Goal: Use online tool/utility: Utilize a website feature to perform a specific function

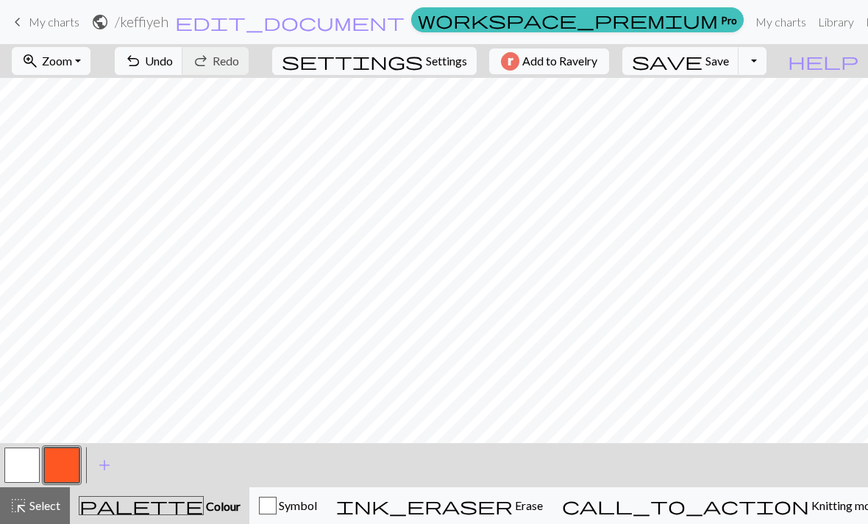
click at [183, 71] on button "undo Undo Undo" at bounding box center [149, 61] width 68 height 28
click at [183, 68] on button "undo Undo Undo" at bounding box center [149, 61] width 68 height 28
click at [173, 68] on span "Undo" at bounding box center [159, 61] width 28 height 14
click at [142, 61] on span "undo" at bounding box center [133, 61] width 18 height 21
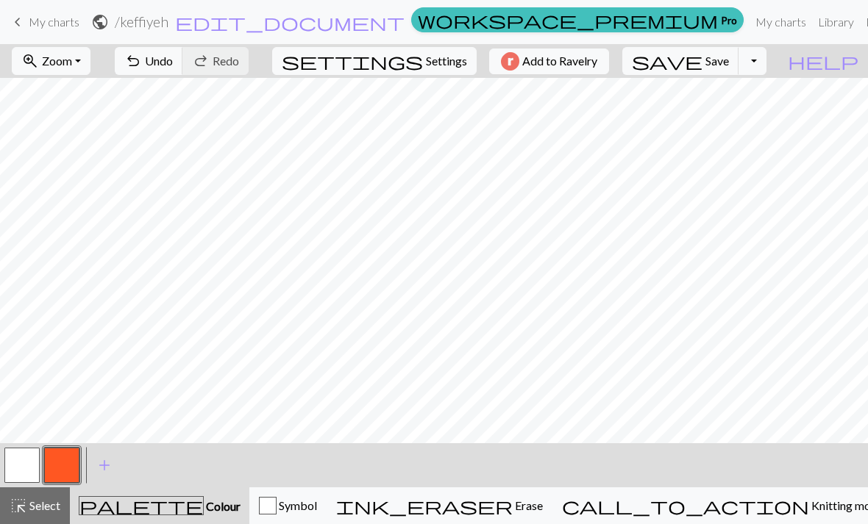
click at [110, 469] on span "add" at bounding box center [105, 465] width 18 height 21
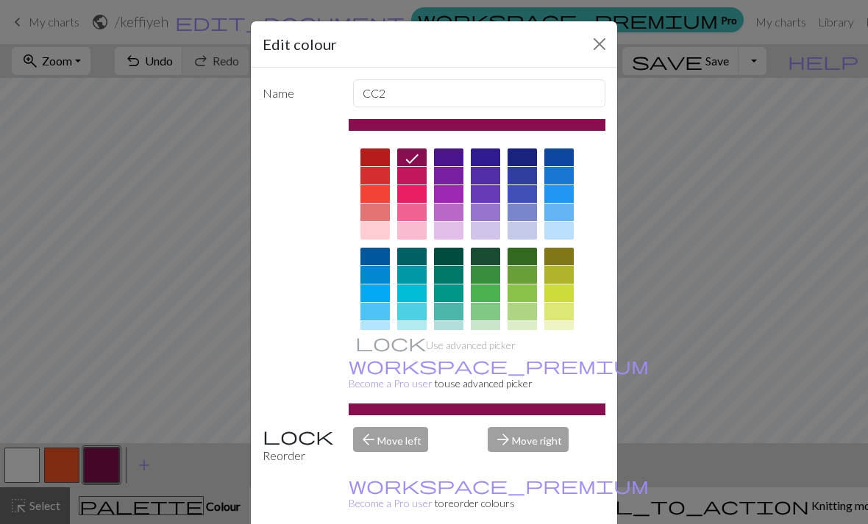
click at [600, 43] on button "Close" at bounding box center [599, 44] width 24 height 24
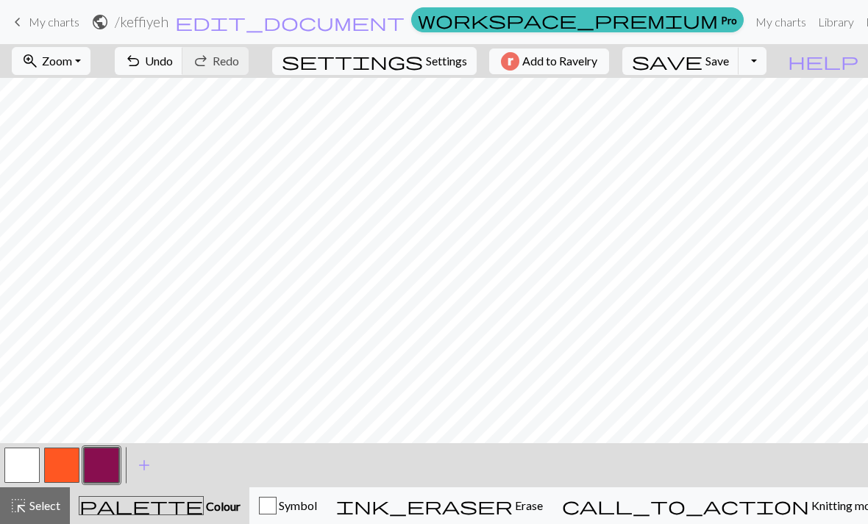
click at [173, 67] on span "Undo" at bounding box center [159, 61] width 28 height 14
click at [101, 472] on button "button" at bounding box center [101, 465] width 35 height 35
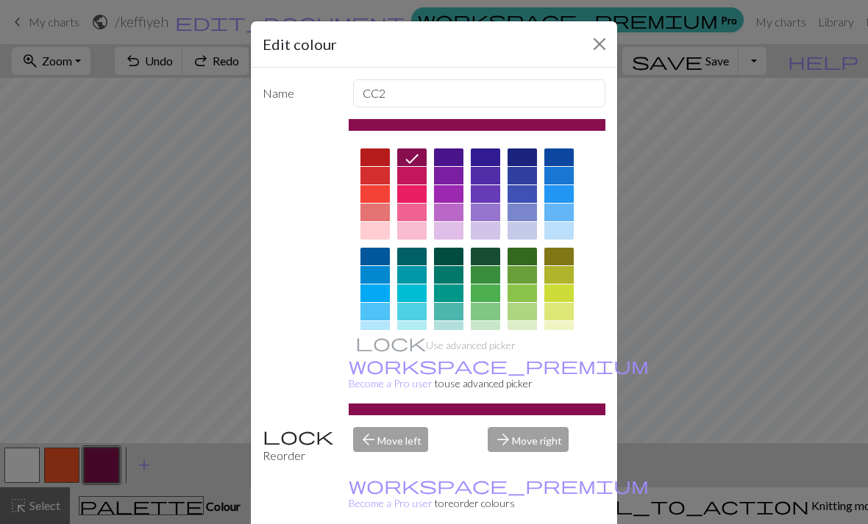
click at [666, 94] on div "Edit colour Name CC2 Use advanced picker workspace_premium Become a Pro user to…" at bounding box center [434, 262] width 868 height 524
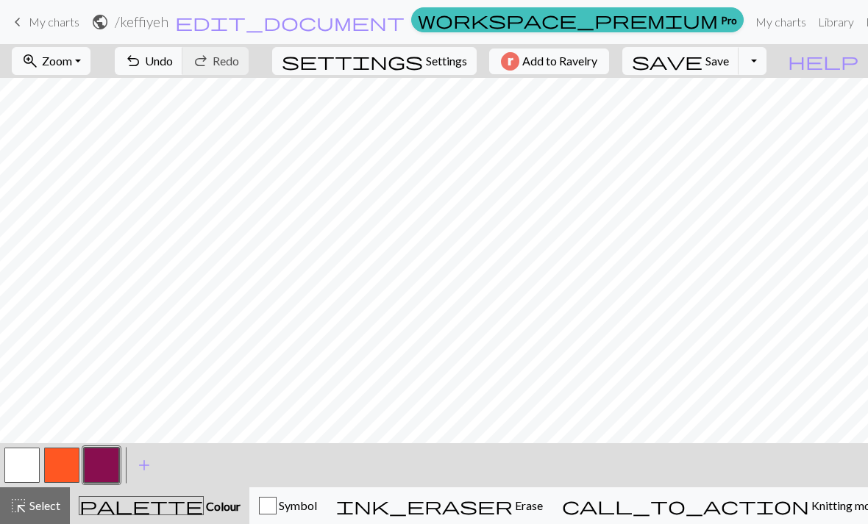
click at [173, 62] on span "Undo" at bounding box center [159, 61] width 28 height 14
click at [102, 471] on button "button" at bounding box center [101, 465] width 35 height 35
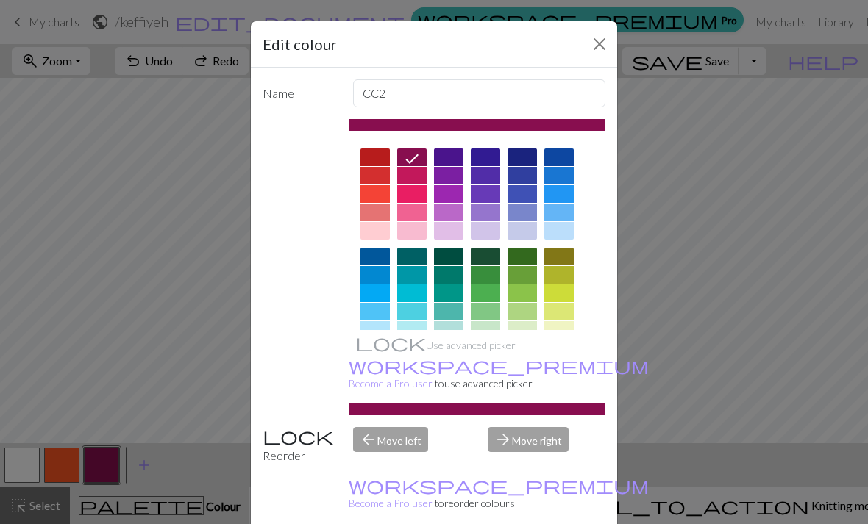
click at [482, 259] on div at bounding box center [485, 257] width 29 height 18
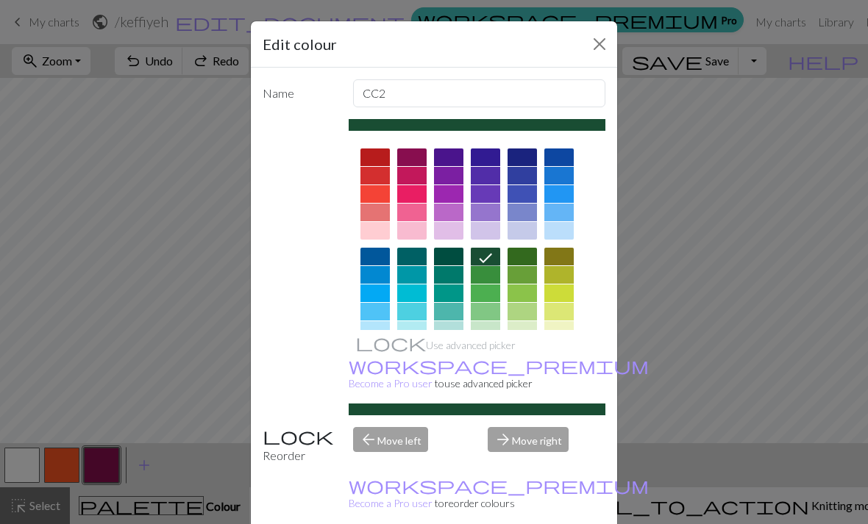
click at [557, 354] on div at bounding box center [558, 356] width 29 height 18
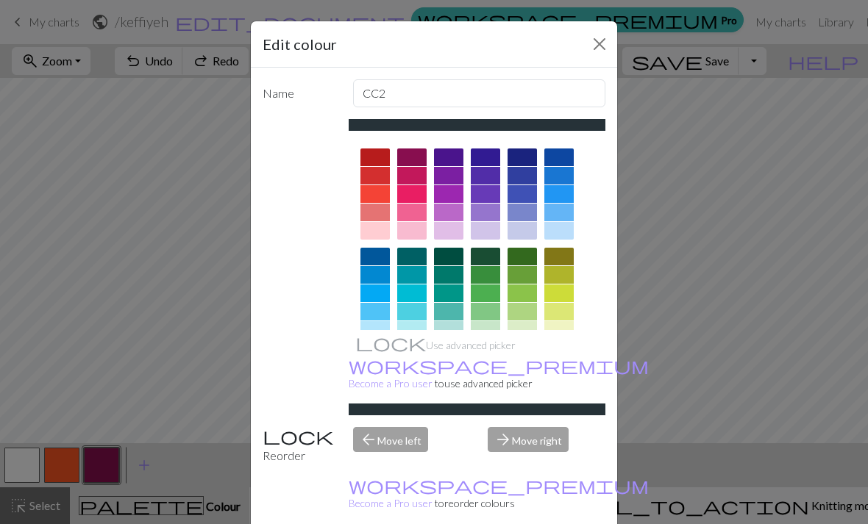
click at [596, 43] on button "Close" at bounding box center [599, 44] width 24 height 24
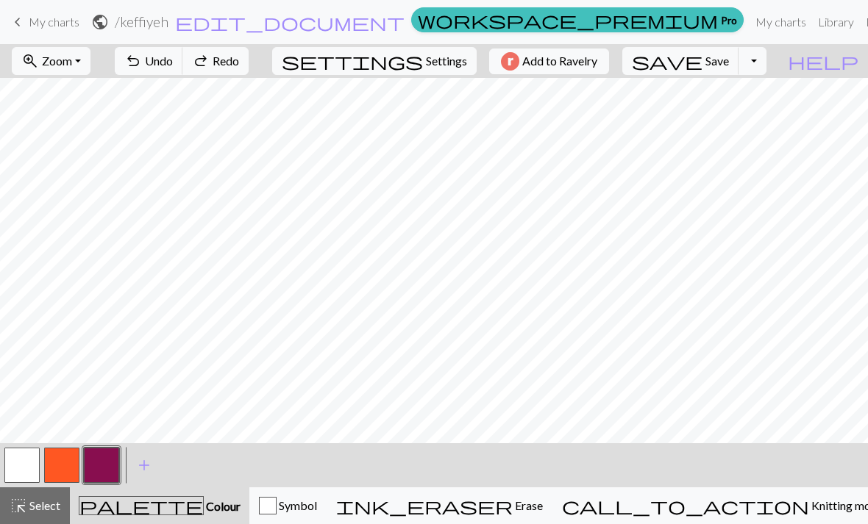
click at [95, 476] on button "button" at bounding box center [101, 465] width 35 height 35
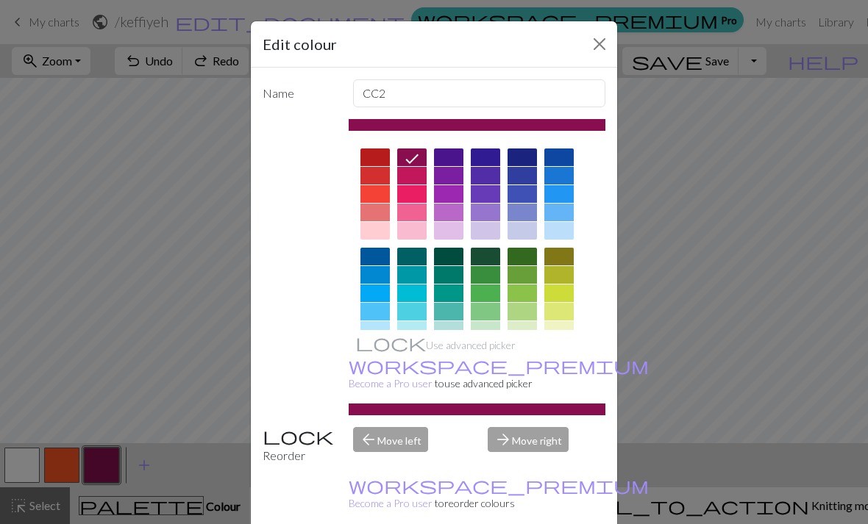
click at [531, 354] on div at bounding box center [521, 356] width 29 height 18
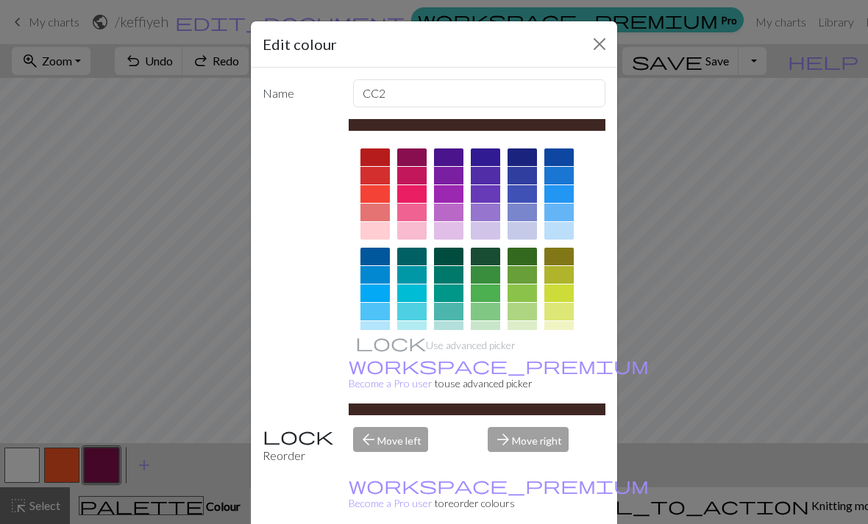
click at [560, 354] on div at bounding box center [558, 356] width 29 height 18
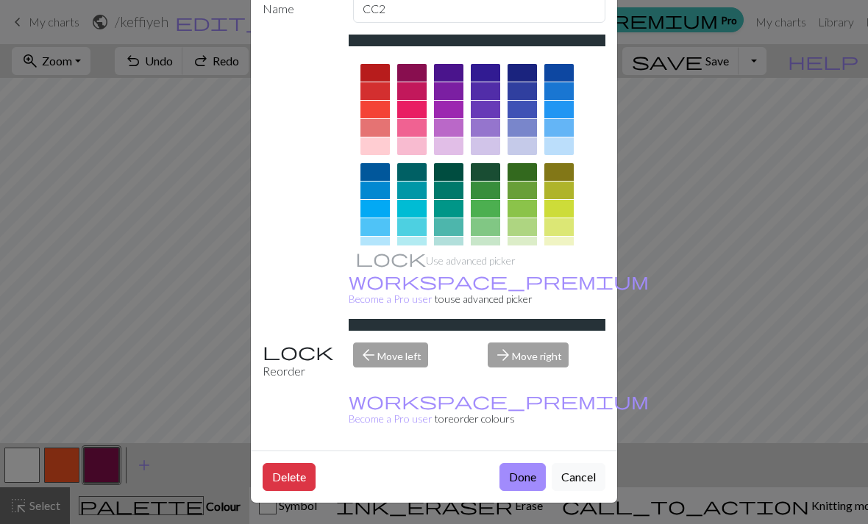
scroll to position [84, 0]
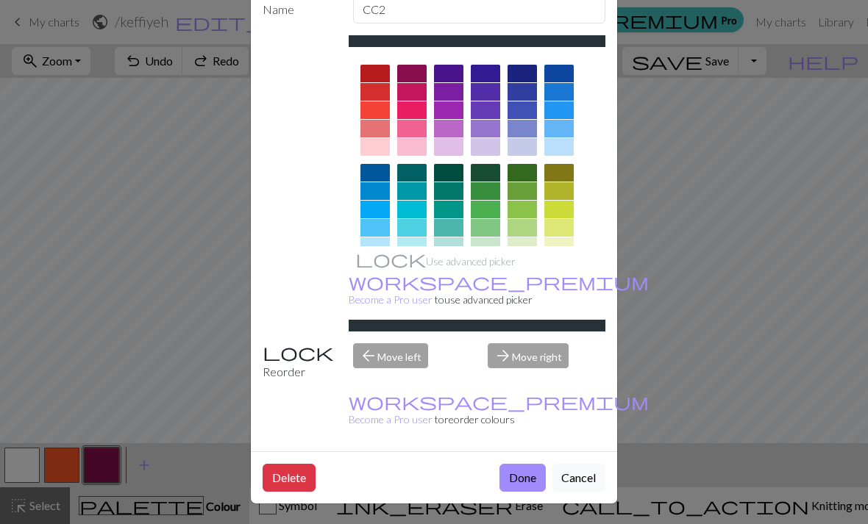
click at [515, 471] on button "Done" at bounding box center [522, 478] width 46 height 28
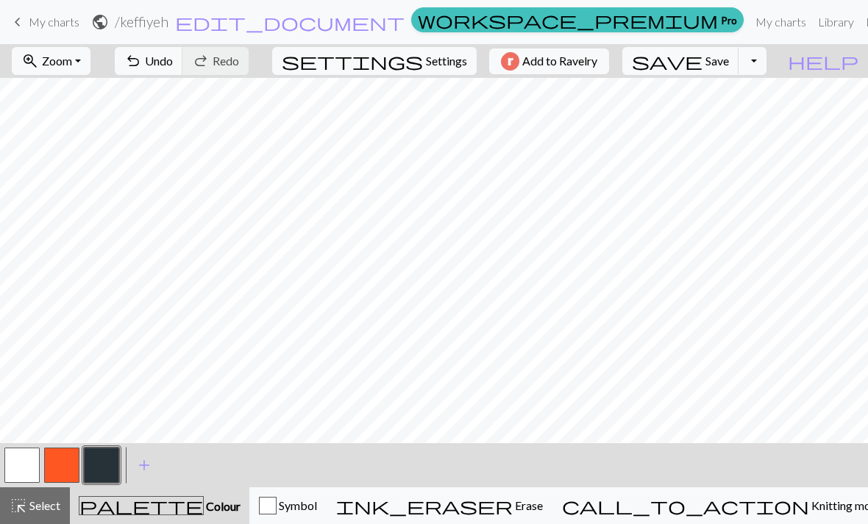
click at [173, 68] on span "Undo" at bounding box center [159, 61] width 28 height 14
click at [173, 62] on span "Undo" at bounding box center [159, 61] width 28 height 14
click at [173, 65] on span "Undo" at bounding box center [159, 61] width 28 height 14
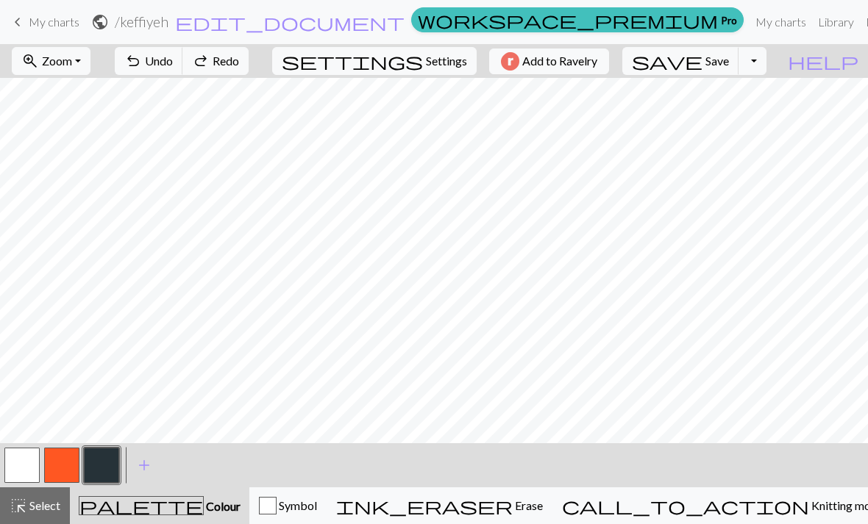
click at [173, 65] on span "Undo" at bounding box center [159, 61] width 28 height 14
click at [173, 62] on span "Undo" at bounding box center [159, 61] width 28 height 14
click at [173, 60] on span "Undo" at bounding box center [159, 61] width 28 height 14
click at [173, 59] on span "Undo" at bounding box center [159, 61] width 28 height 14
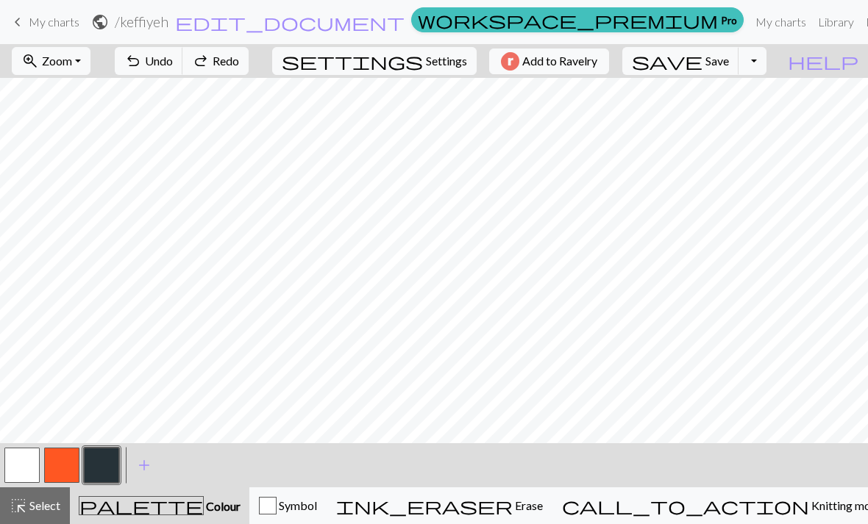
click at [173, 59] on span "Undo" at bounding box center [159, 61] width 28 height 14
click at [173, 58] on span "Undo" at bounding box center [159, 61] width 28 height 14
click at [173, 57] on span "Undo" at bounding box center [159, 61] width 28 height 14
click at [173, 56] on span "Undo" at bounding box center [159, 61] width 28 height 14
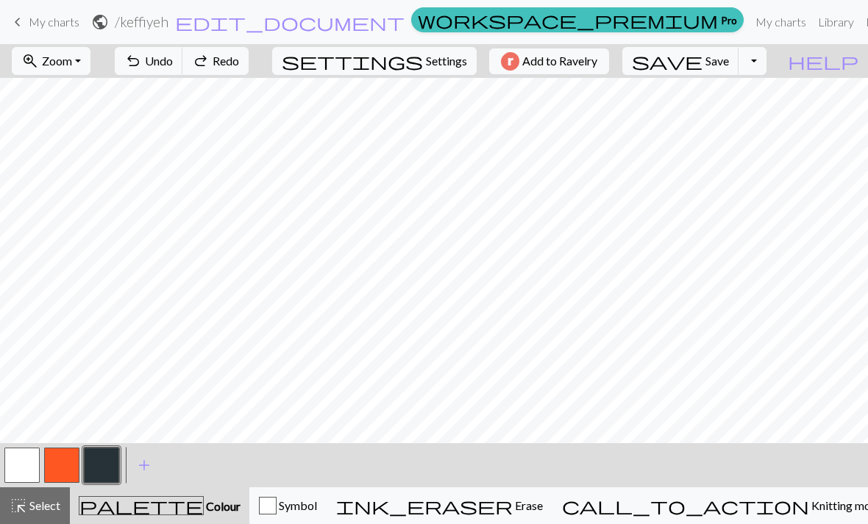
click at [173, 56] on span "Undo" at bounding box center [159, 61] width 28 height 14
click at [173, 57] on span "Undo" at bounding box center [159, 61] width 28 height 14
click at [462, 65] on button "settings Settings" at bounding box center [374, 61] width 204 height 28
select select "aran"
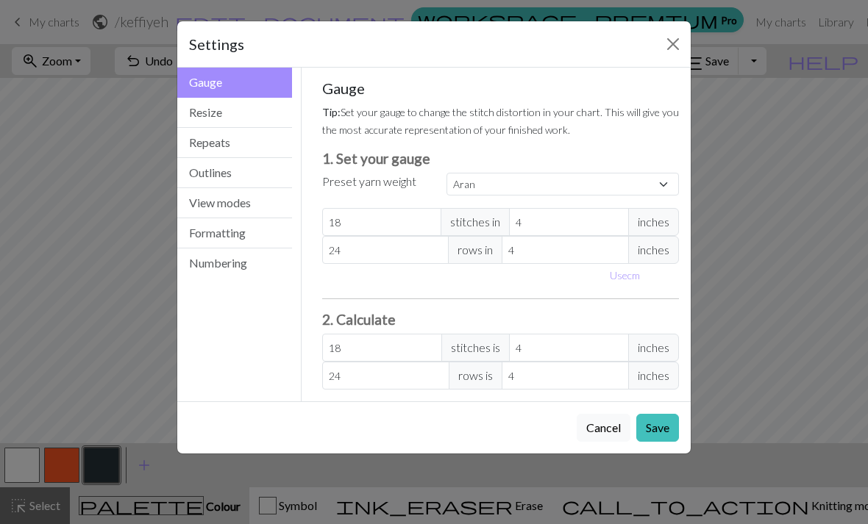
click at [237, 115] on button "Resize" at bounding box center [234, 113] width 115 height 30
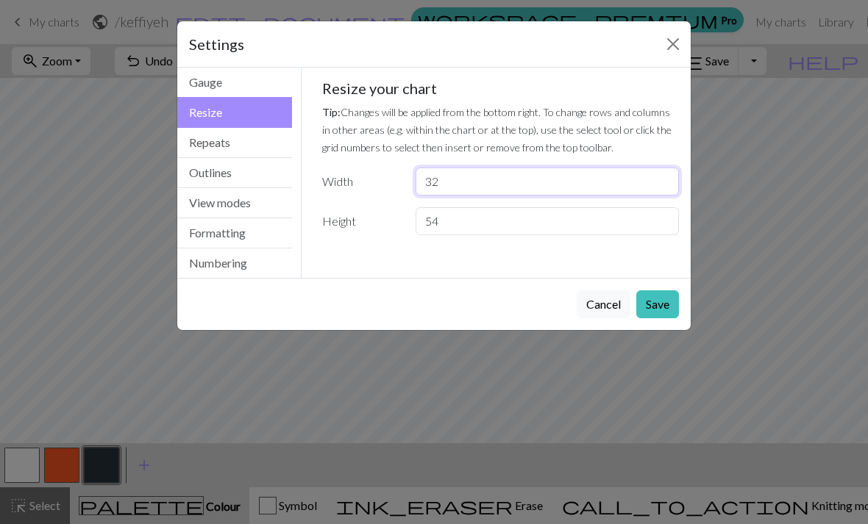
click at [513, 187] on input "32" at bounding box center [546, 182] width 263 height 28
type input "3"
type input "48"
click at [662, 295] on button "Save" at bounding box center [657, 304] width 43 height 28
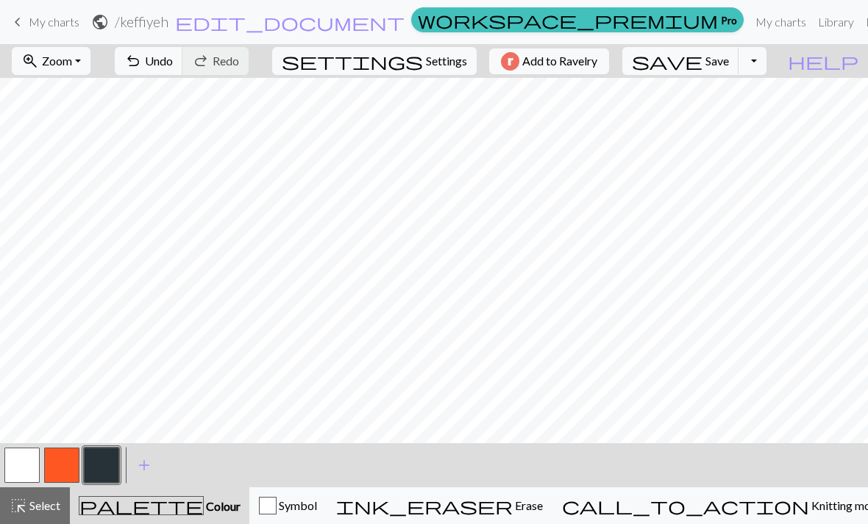
click at [173, 65] on span "Undo" at bounding box center [159, 61] width 28 height 14
click at [65, 475] on button "button" at bounding box center [61, 465] width 35 height 35
click at [183, 68] on button "undo Undo Undo" at bounding box center [149, 61] width 68 height 28
click at [173, 68] on span "Undo" at bounding box center [159, 61] width 28 height 14
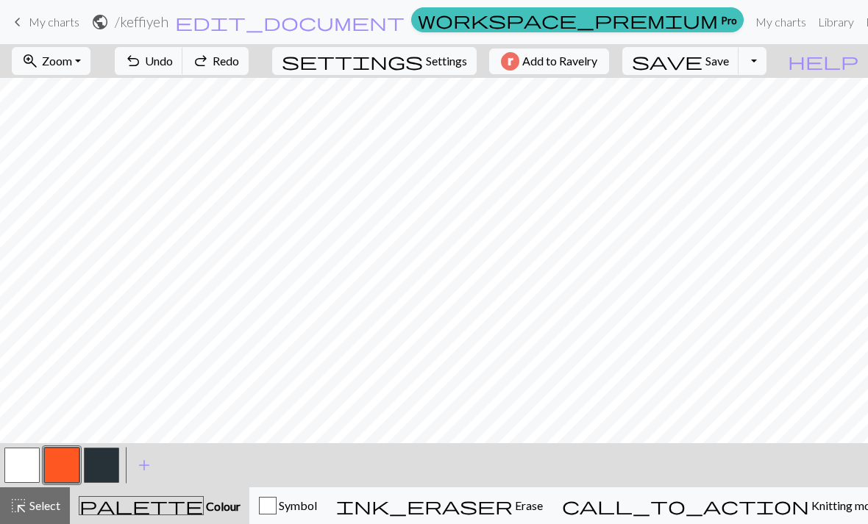
click at [27, 471] on button "button" at bounding box center [21, 465] width 35 height 35
click at [62, 479] on button "button" at bounding box center [61, 465] width 35 height 35
click at [25, 476] on button "button" at bounding box center [21, 465] width 35 height 35
click at [74, 469] on button "button" at bounding box center [61, 465] width 35 height 35
click at [183, 63] on button "undo Undo Undo" at bounding box center [149, 61] width 68 height 28
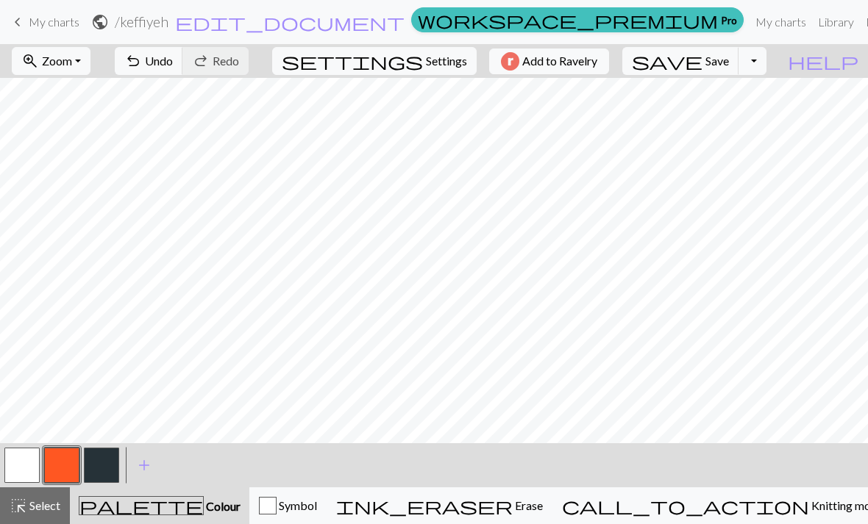
click at [109, 473] on button "button" at bounding box center [101, 465] width 35 height 35
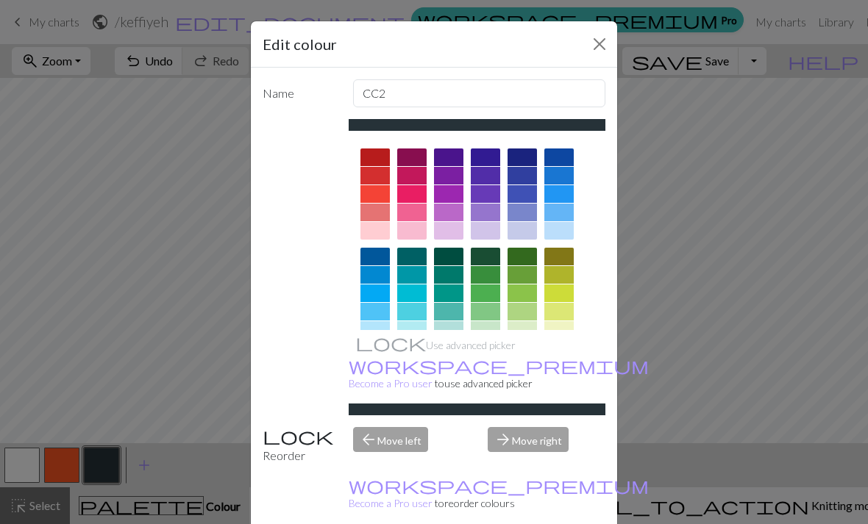
click at [592, 53] on button "Close" at bounding box center [599, 44] width 24 height 24
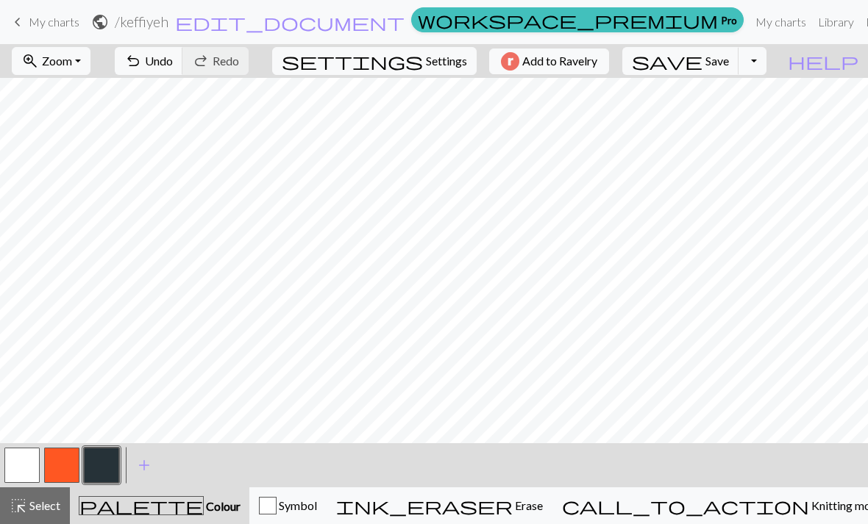
click at [74, 474] on button "button" at bounding box center [61, 465] width 35 height 35
click at [73, 473] on button "button" at bounding box center [61, 465] width 35 height 35
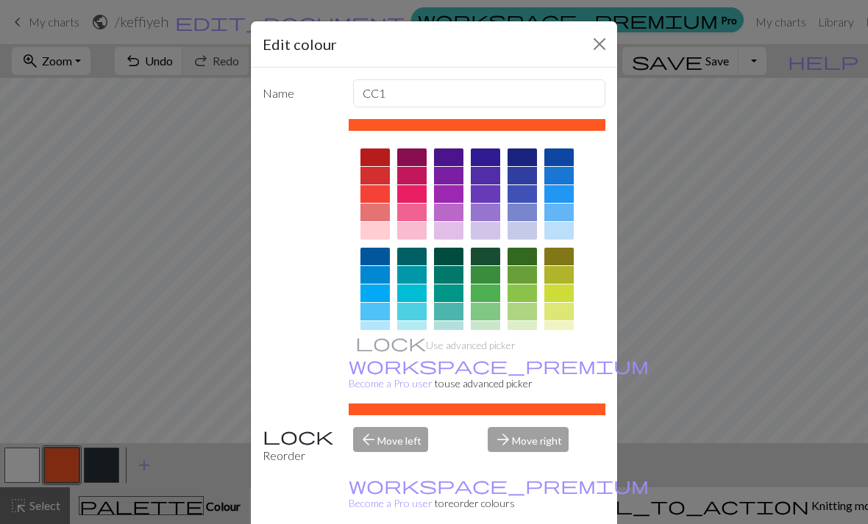
click at [549, 359] on div at bounding box center [558, 356] width 29 height 18
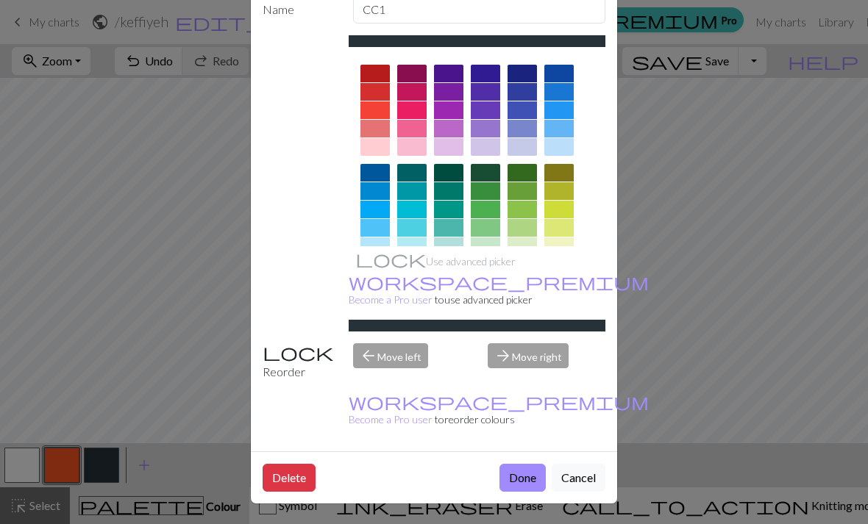
click at [521, 479] on button "Done" at bounding box center [522, 478] width 46 height 28
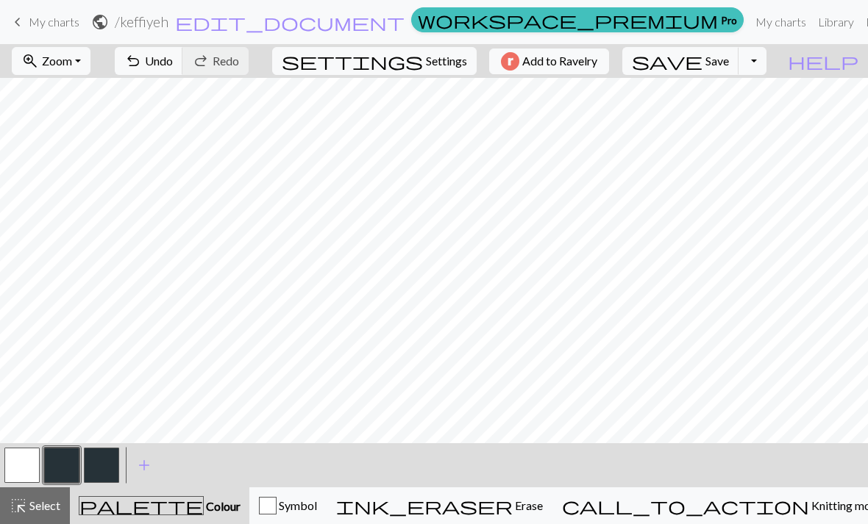
click at [106, 465] on button "button" at bounding box center [101, 465] width 35 height 35
click at [106, 467] on button "button" at bounding box center [101, 465] width 35 height 35
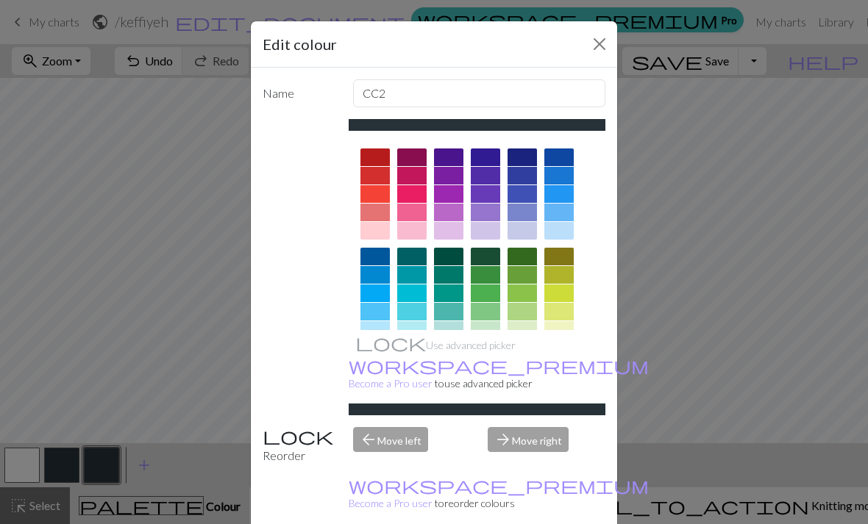
click at [413, 231] on div at bounding box center [411, 231] width 29 height 18
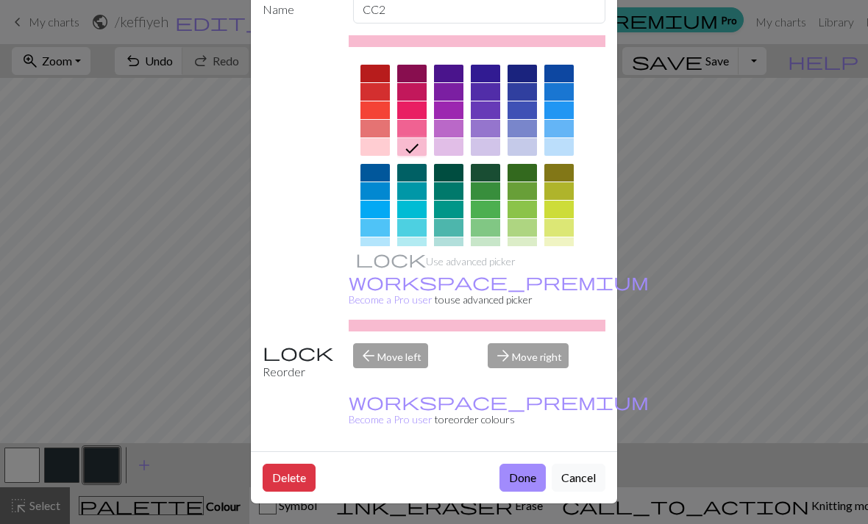
click at [515, 478] on button "Done" at bounding box center [522, 478] width 46 height 28
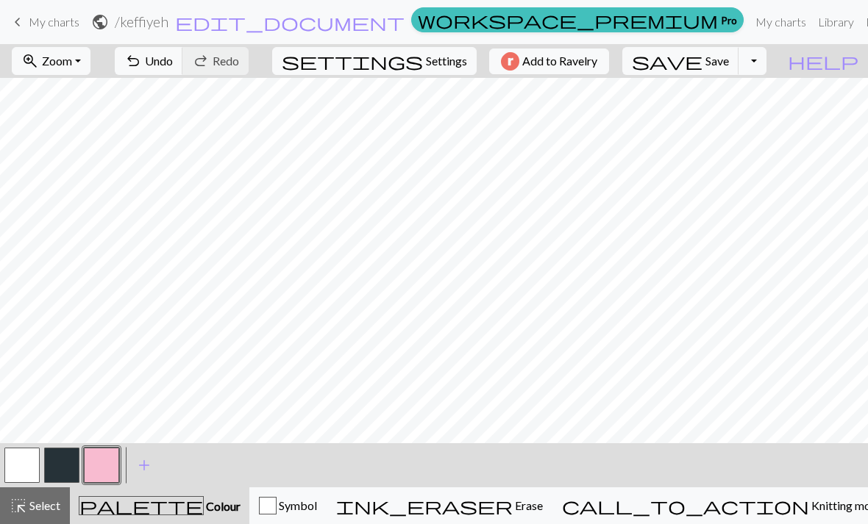
click at [173, 65] on span "Undo" at bounding box center [159, 61] width 28 height 14
click at [90, 68] on button "zoom_in Zoom Zoom" at bounding box center [51, 61] width 79 height 28
click at [96, 124] on button "Fit width" at bounding box center [70, 117] width 116 height 24
click at [69, 479] on button "button" at bounding box center [61, 465] width 35 height 35
click at [142, 66] on span "undo" at bounding box center [133, 61] width 18 height 21
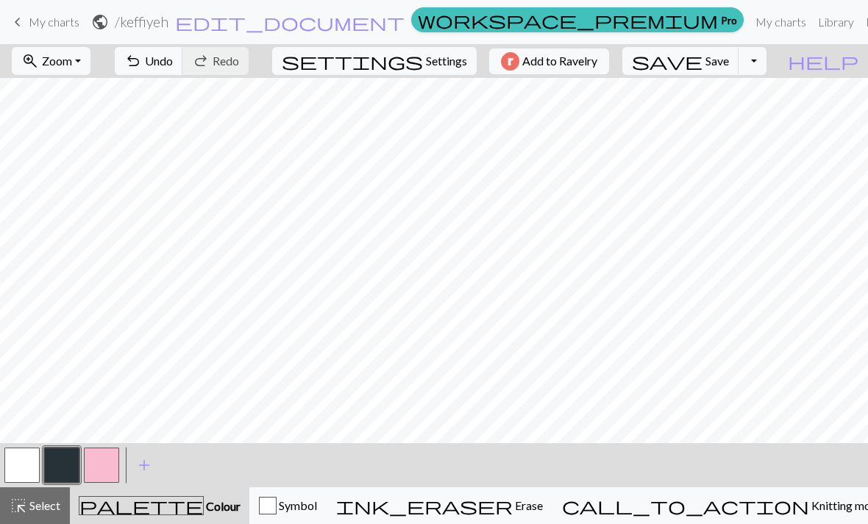
click at [173, 63] on span "Undo" at bounding box center [159, 61] width 28 height 14
click at [173, 62] on span "Undo" at bounding box center [159, 61] width 28 height 14
click at [173, 66] on span "Undo" at bounding box center [159, 61] width 28 height 14
click at [726, 73] on button "save Save Save" at bounding box center [680, 61] width 117 height 28
click at [726, 499] on span "call_to_action" at bounding box center [685, 506] width 247 height 21
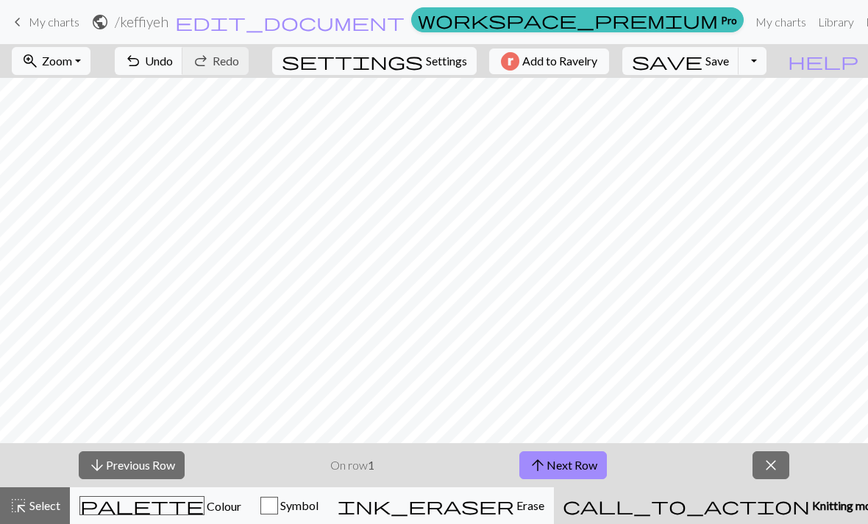
click at [571, 466] on button "arrow_upward Next Row" at bounding box center [562, 465] width 87 height 28
click at [576, 466] on button "arrow_upward Next Row" at bounding box center [562, 465] width 87 height 28
click at [580, 466] on button "arrow_upward Next Row" at bounding box center [562, 465] width 87 height 28
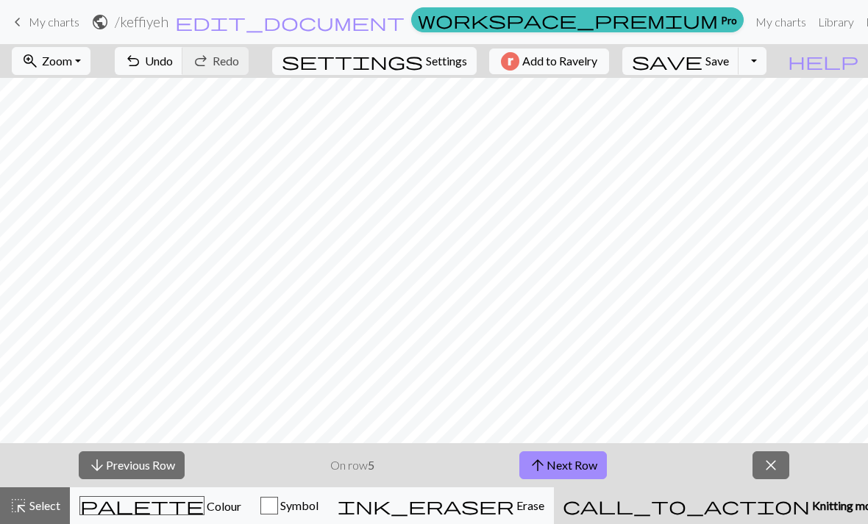
click at [580, 466] on button "arrow_upward Next Row" at bounding box center [562, 465] width 87 height 28
click at [582, 465] on button "arrow_upward Next Row" at bounding box center [562, 465] width 87 height 28
click at [581, 467] on button "arrow_upward Next Row" at bounding box center [562, 465] width 87 height 28
click at [581, 467] on button "arrow_upward Next Row" at bounding box center [565, 465] width 87 height 28
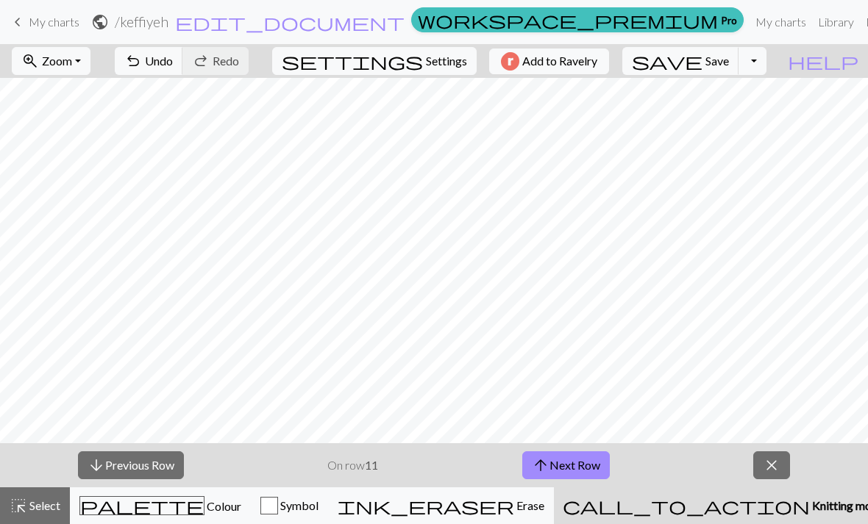
click at [582, 464] on button "arrow_upward Next Row" at bounding box center [565, 465] width 87 height 28
click at [582, 463] on button "arrow_upward Next Row" at bounding box center [565, 465] width 87 height 28
click at [583, 464] on button "arrow_upward Next Row" at bounding box center [565, 465] width 87 height 28
click at [582, 464] on button "arrow_upward Next Row" at bounding box center [565, 465] width 87 height 28
click at [582, 462] on button "arrow_upward Next Row" at bounding box center [565, 465] width 87 height 28
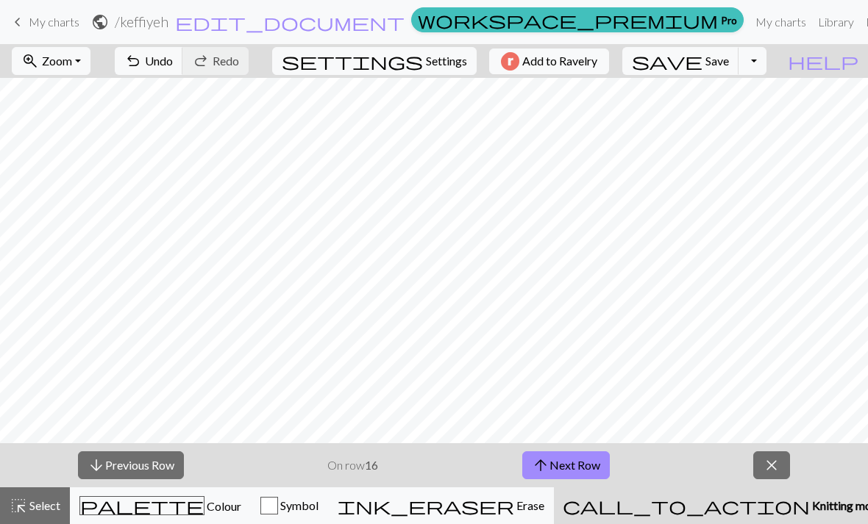
click at [582, 462] on button "arrow_upward Next Row" at bounding box center [565, 465] width 87 height 28
click at [582, 463] on button "arrow_upward Next Row" at bounding box center [565, 465] width 87 height 28
click at [581, 463] on button "arrow_upward Next Row" at bounding box center [565, 465] width 87 height 28
click at [583, 465] on button "arrow_upward Next Row" at bounding box center [565, 465] width 87 height 28
click at [582, 464] on button "arrow_upward Next Row" at bounding box center [565, 465] width 87 height 28
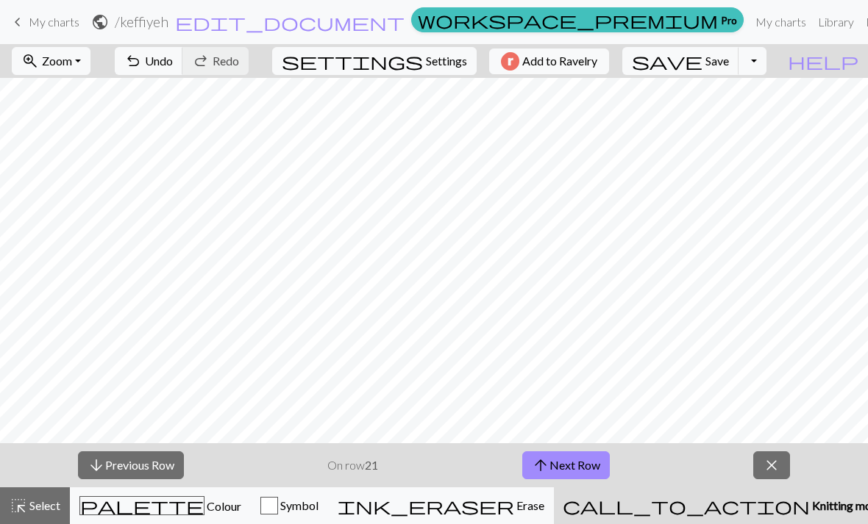
click at [584, 465] on button "arrow_upward Next Row" at bounding box center [565, 465] width 87 height 28
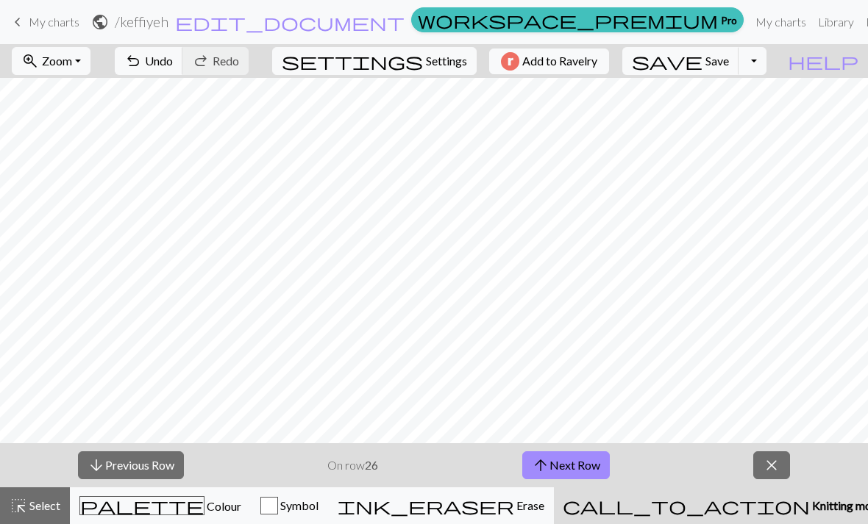
click at [584, 465] on button "arrow_upward Next Row" at bounding box center [565, 465] width 87 height 28
click at [586, 464] on button "arrow_upward Next Row" at bounding box center [565, 465] width 87 height 28
click at [587, 464] on button "arrow_upward Next Row" at bounding box center [565, 465] width 87 height 28
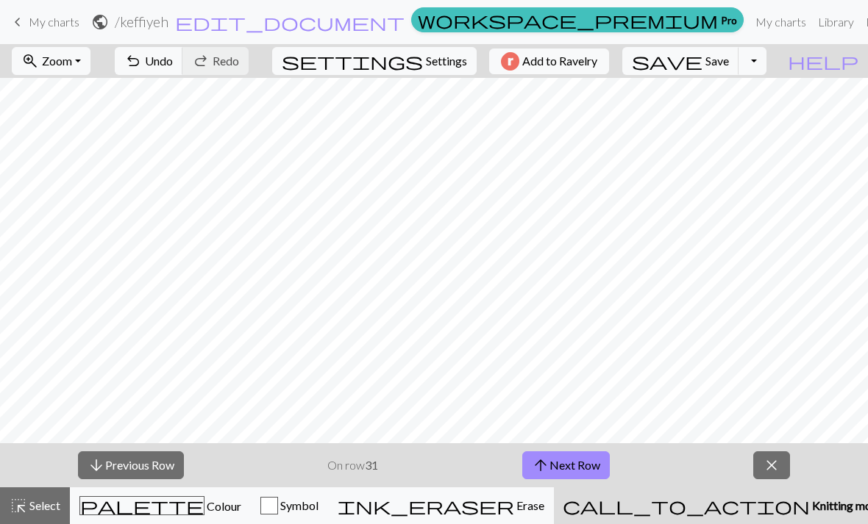
click at [586, 463] on button "arrow_upward Next Row" at bounding box center [565, 465] width 87 height 28
click at [204, 502] on span "Colour" at bounding box center [222, 506] width 37 height 14
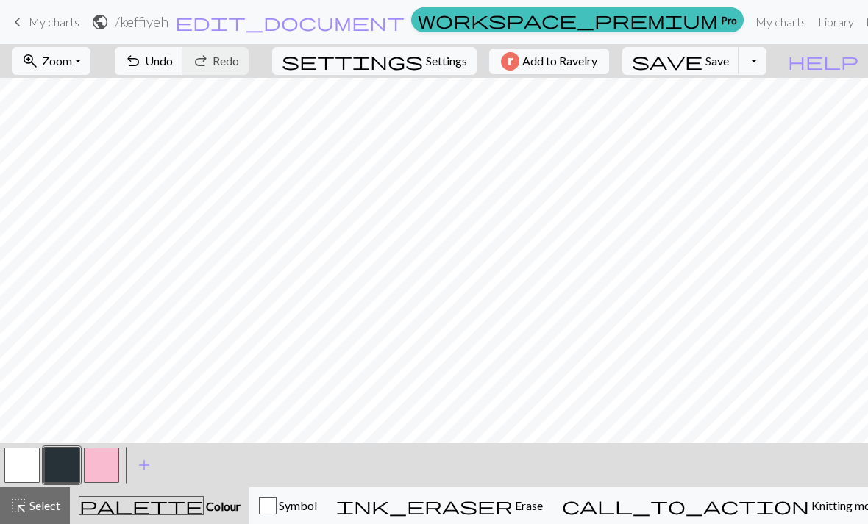
click at [112, 478] on button "button" at bounding box center [101, 465] width 35 height 35
click at [809, 511] on span "Knitting mode" at bounding box center [846, 505] width 74 height 14
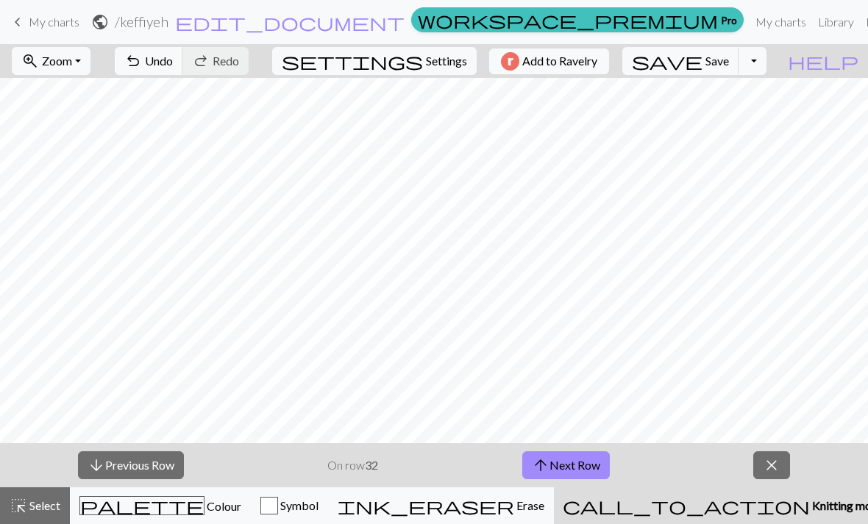
click at [560, 463] on button "arrow_upward Next Row" at bounding box center [565, 465] width 87 height 28
click at [598, 463] on button "arrow_upward Next Row" at bounding box center [565, 465] width 87 height 28
click at [582, 466] on button "arrow_upward Next Row" at bounding box center [565, 465] width 87 height 28
click at [582, 467] on button "arrow_upward Next Row" at bounding box center [565, 465] width 87 height 28
click at [587, 467] on button "arrow_upward Next Row" at bounding box center [565, 465] width 87 height 28
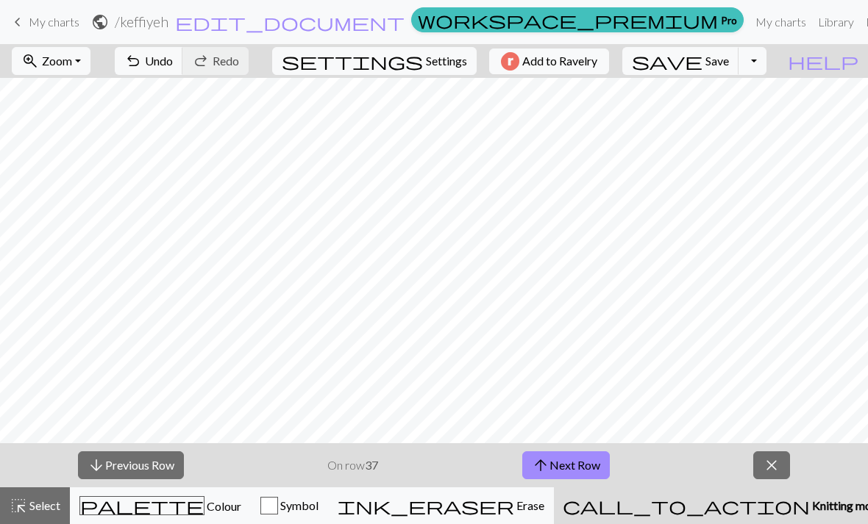
click at [586, 474] on button "arrow_upward Next Row" at bounding box center [565, 465] width 87 height 28
click at [576, 473] on button "arrow_upward Next Row" at bounding box center [565, 465] width 87 height 28
click at [576, 462] on button "arrow_upward Next Row" at bounding box center [565, 465] width 87 height 28
click at [596, 471] on button "arrow_upward Next Row" at bounding box center [565, 465] width 87 height 28
click at [589, 459] on button "arrow_upward Next Row" at bounding box center [565, 465] width 87 height 28
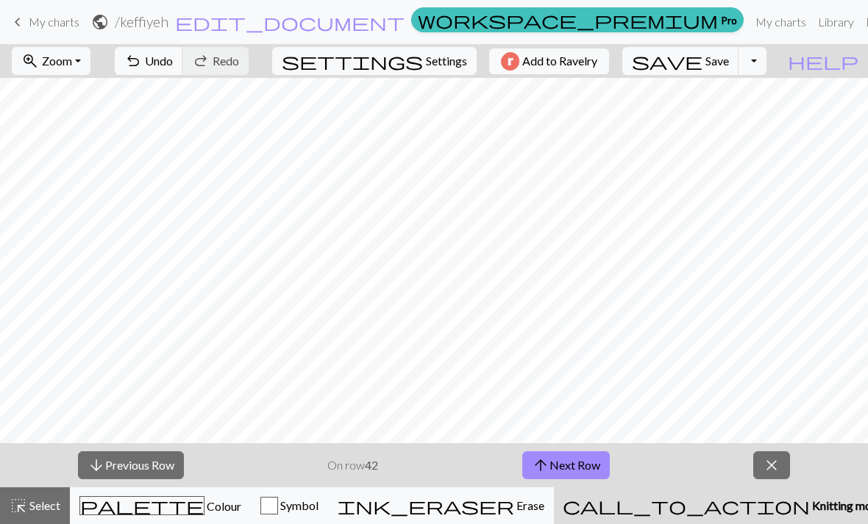
click at [596, 473] on button "arrow_upward Next Row" at bounding box center [565, 465] width 87 height 28
click at [570, 467] on button "arrow_upward Next Row" at bounding box center [565, 465] width 87 height 28
click at [554, 488] on button "ink_eraser Erase Erase" at bounding box center [441, 505] width 226 height 37
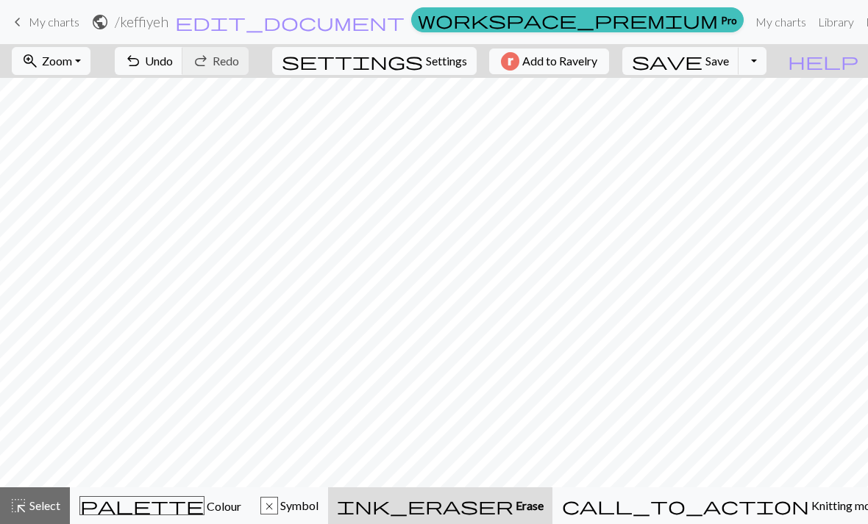
click at [809, 500] on span "Knitting mode" at bounding box center [846, 505] width 74 height 14
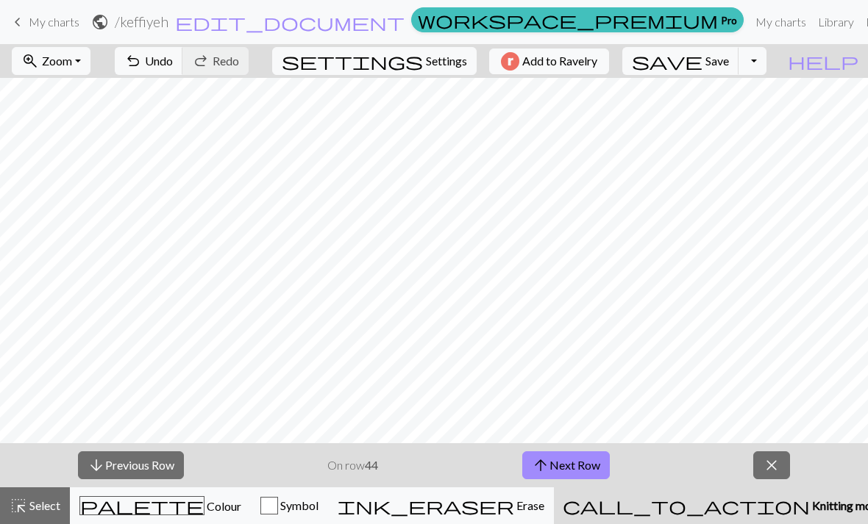
click at [573, 462] on button "arrow_upward Next Row" at bounding box center [565, 465] width 87 height 28
